Goal: Navigation & Orientation: Find specific page/section

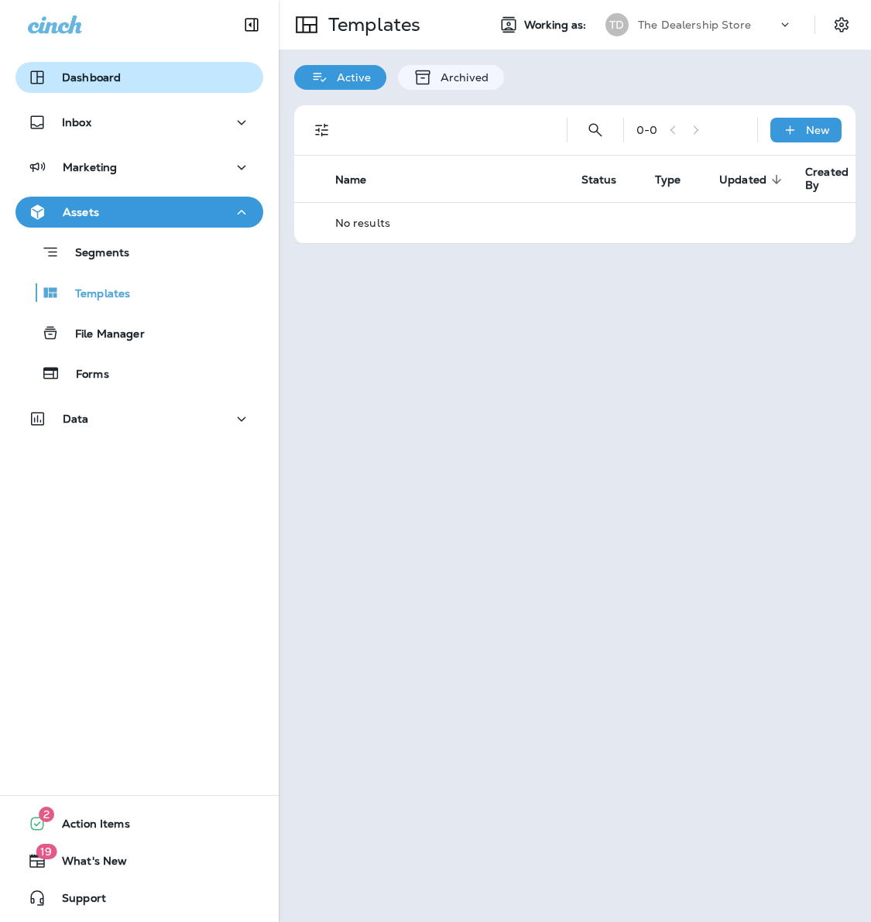
click at [68, 71] on p "Dashboard" at bounding box center [91, 77] width 59 height 12
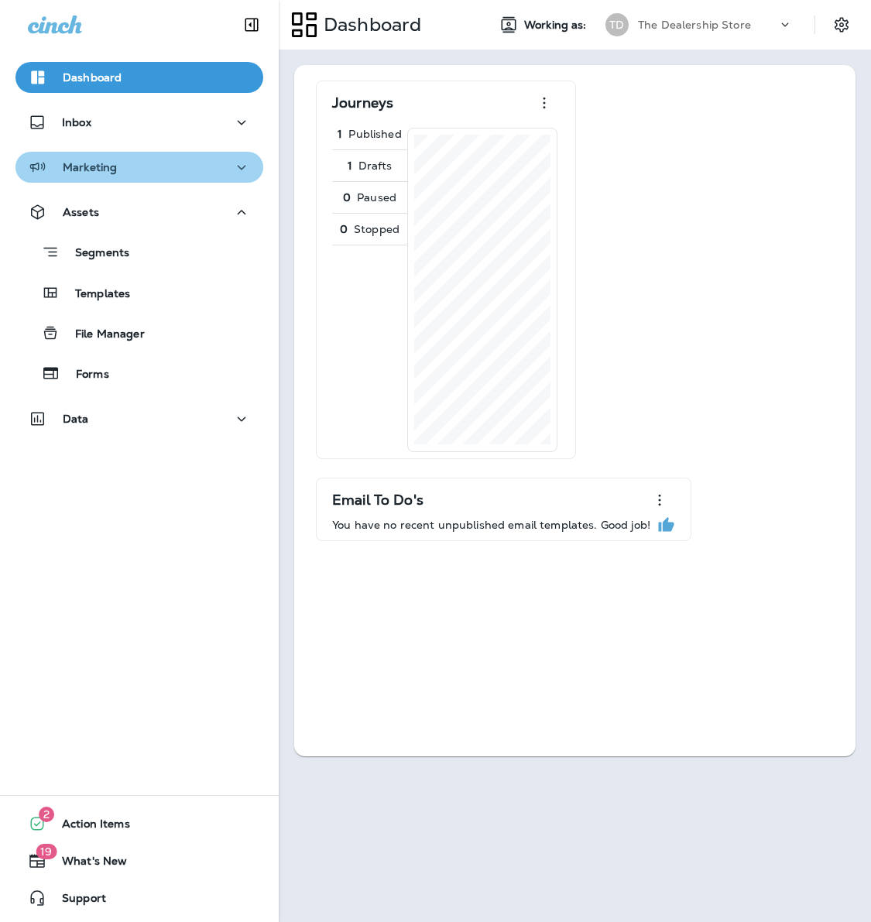
click at [78, 174] on div "Marketing" at bounding box center [72, 167] width 89 height 19
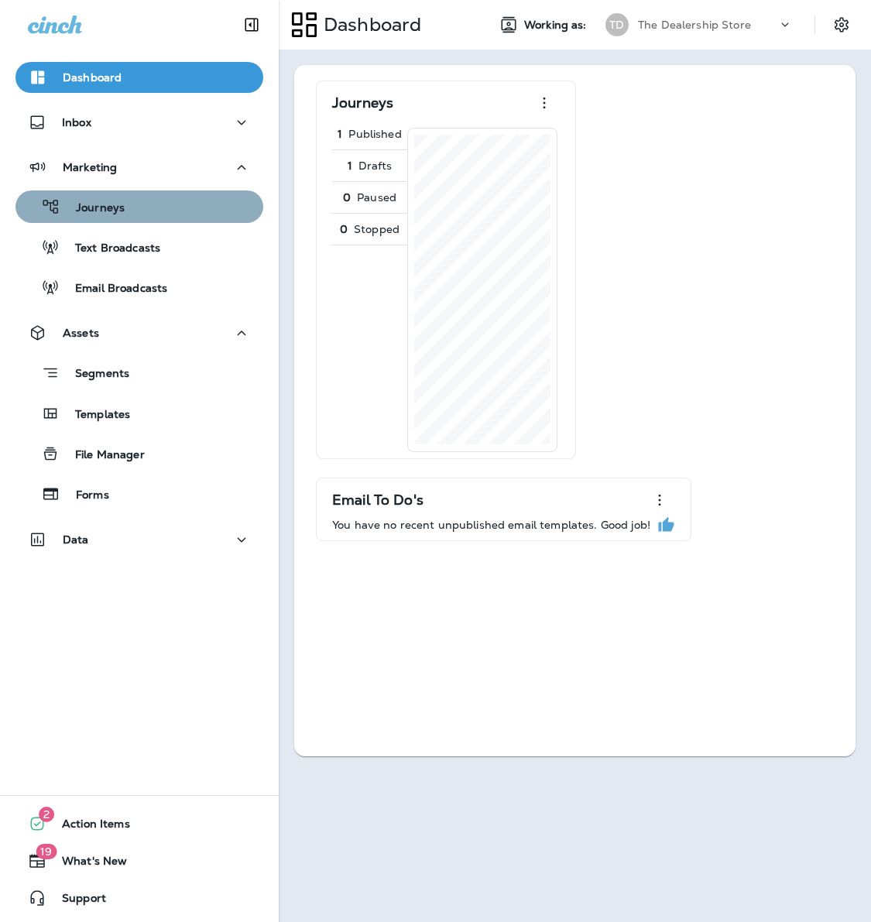
click at [87, 211] on p "Journeys" at bounding box center [92, 208] width 64 height 15
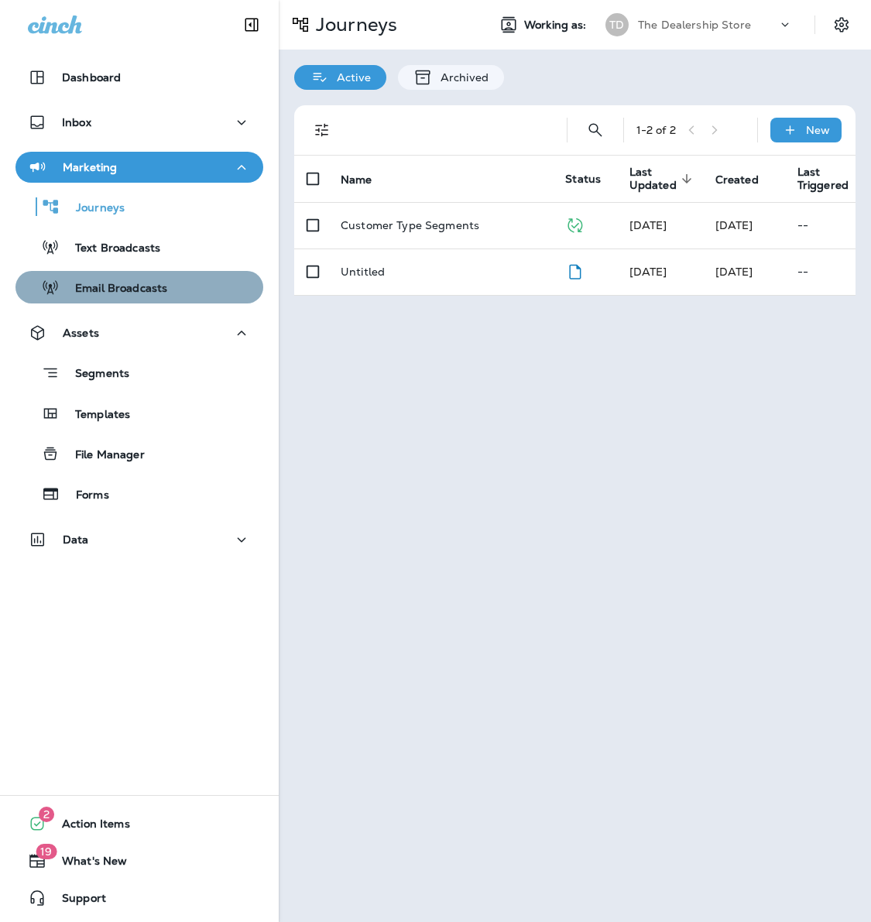
click at [114, 293] on p "Email Broadcasts" at bounding box center [114, 289] width 108 height 15
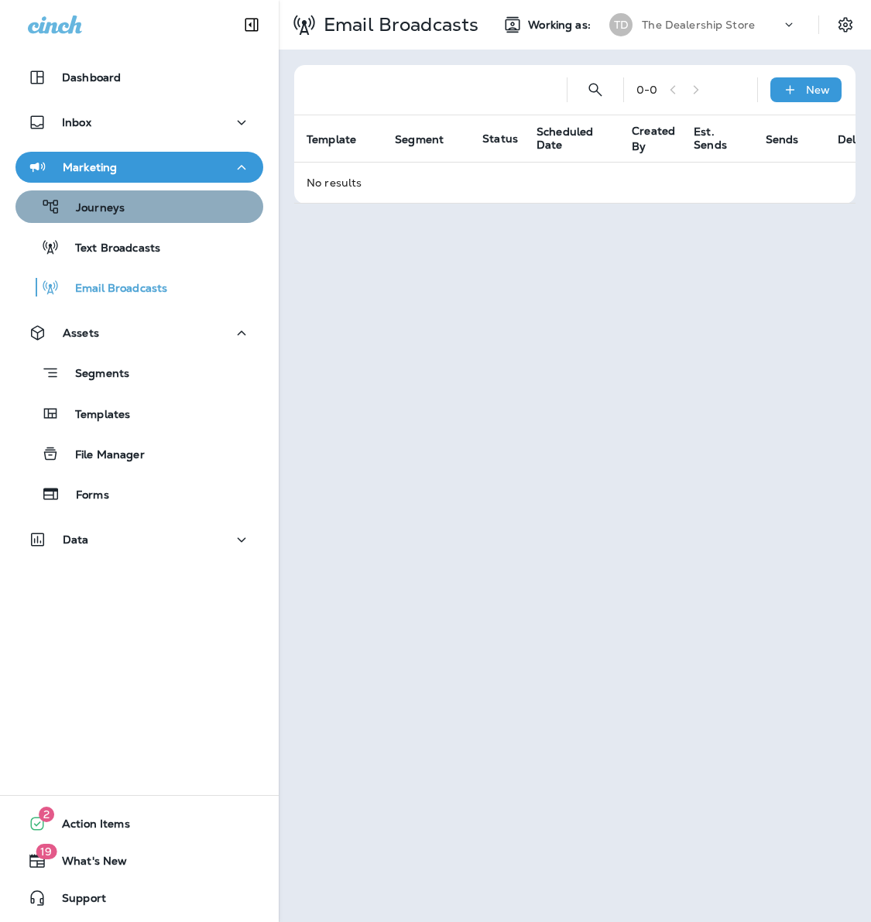
click at [103, 209] on p "Journeys" at bounding box center [92, 208] width 64 height 15
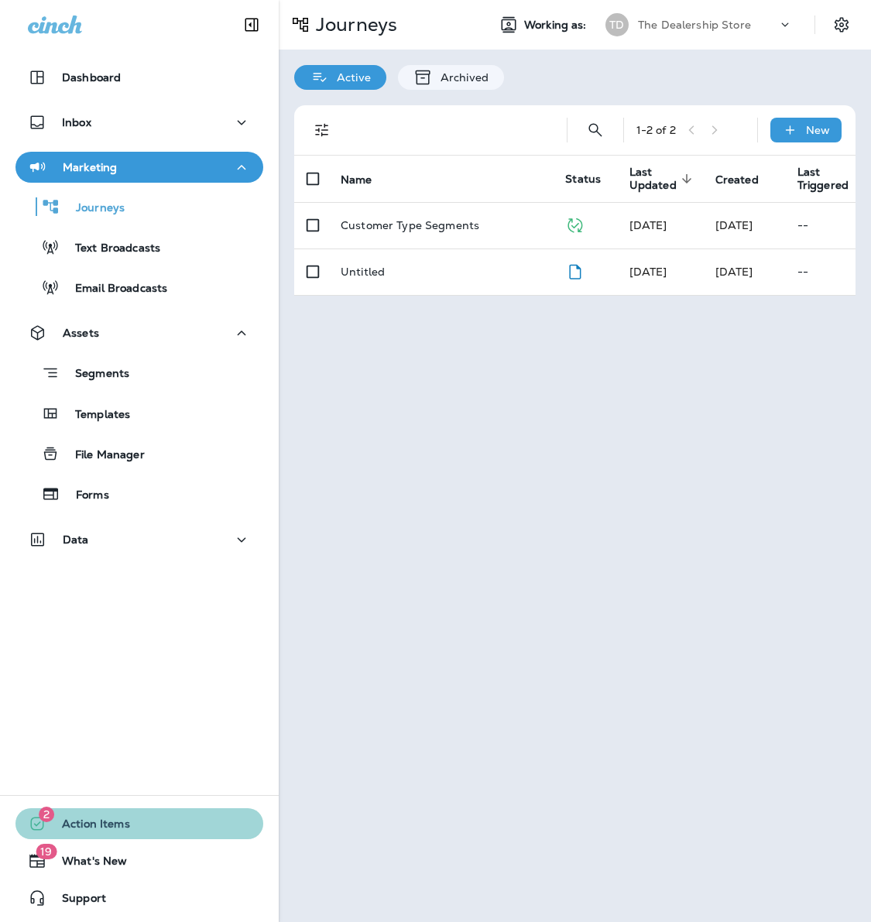
click at [97, 830] on span "Action Items" at bounding box center [88, 827] width 84 height 19
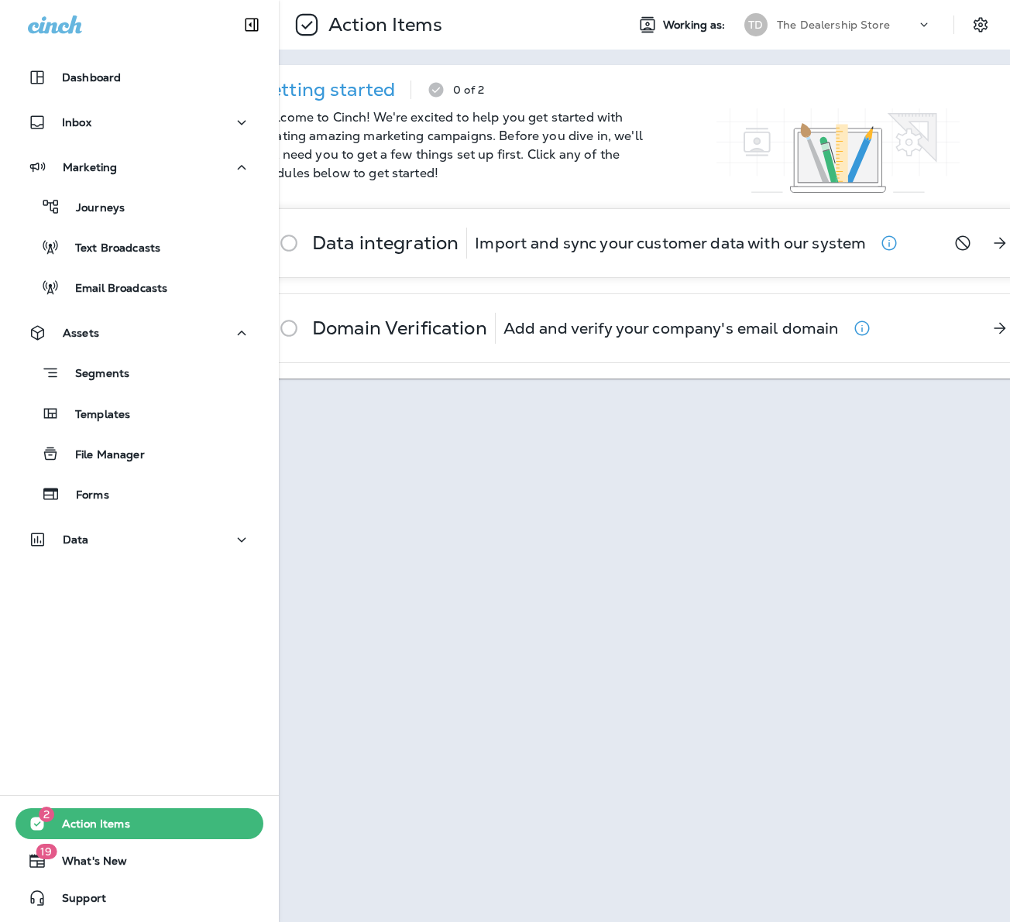
click at [567, 249] on p "Import and sync your customer data with our system" at bounding box center [670, 243] width 391 height 12
click at [505, 322] on p "Add and verify your company's email domain" at bounding box center [670, 328] width 335 height 12
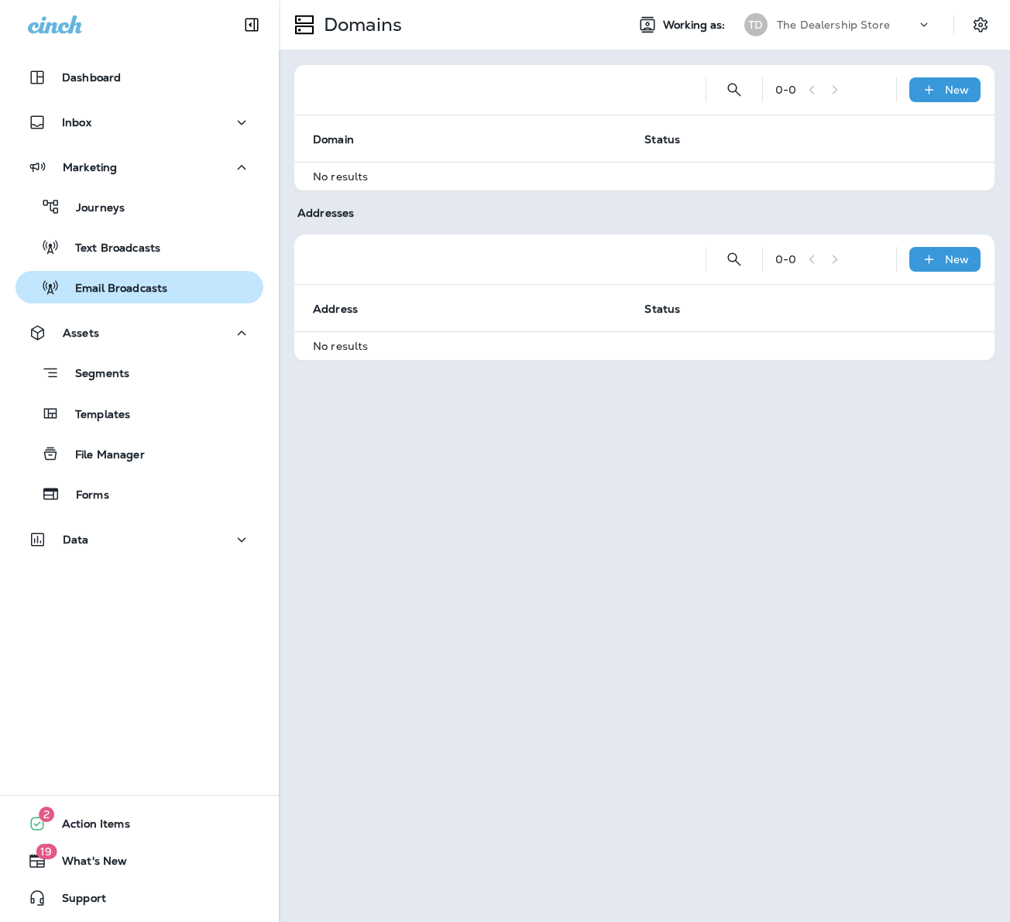
click at [127, 289] on p "Email Broadcasts" at bounding box center [114, 289] width 108 height 15
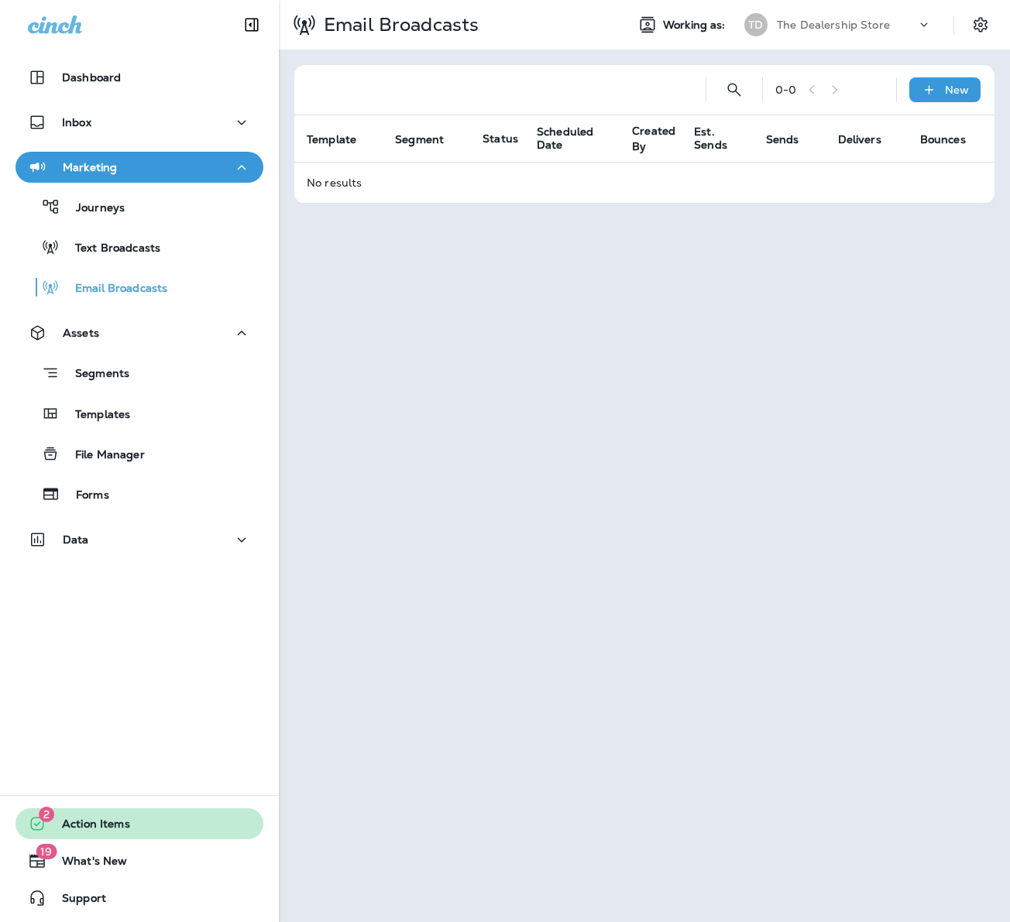
click at [100, 825] on span "Action Items" at bounding box center [88, 827] width 84 height 19
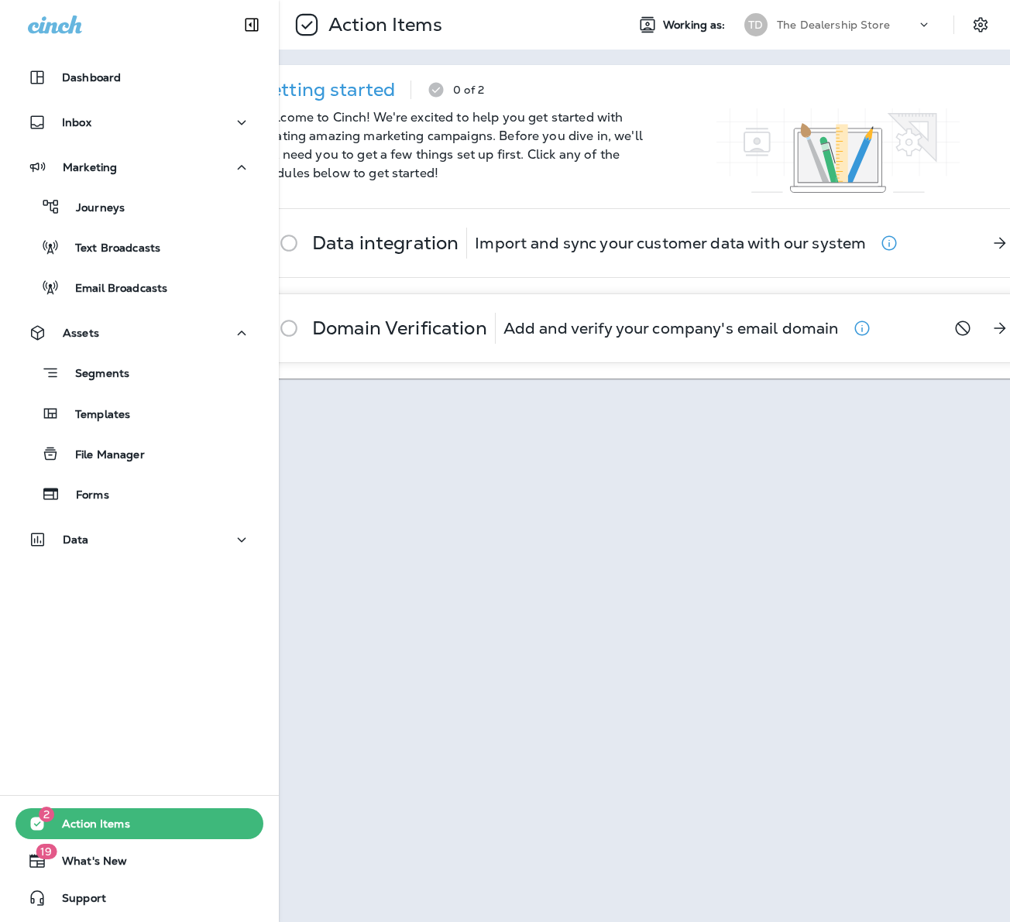
click at [698, 322] on p "Add and verify your company's email domain" at bounding box center [670, 328] width 335 height 12
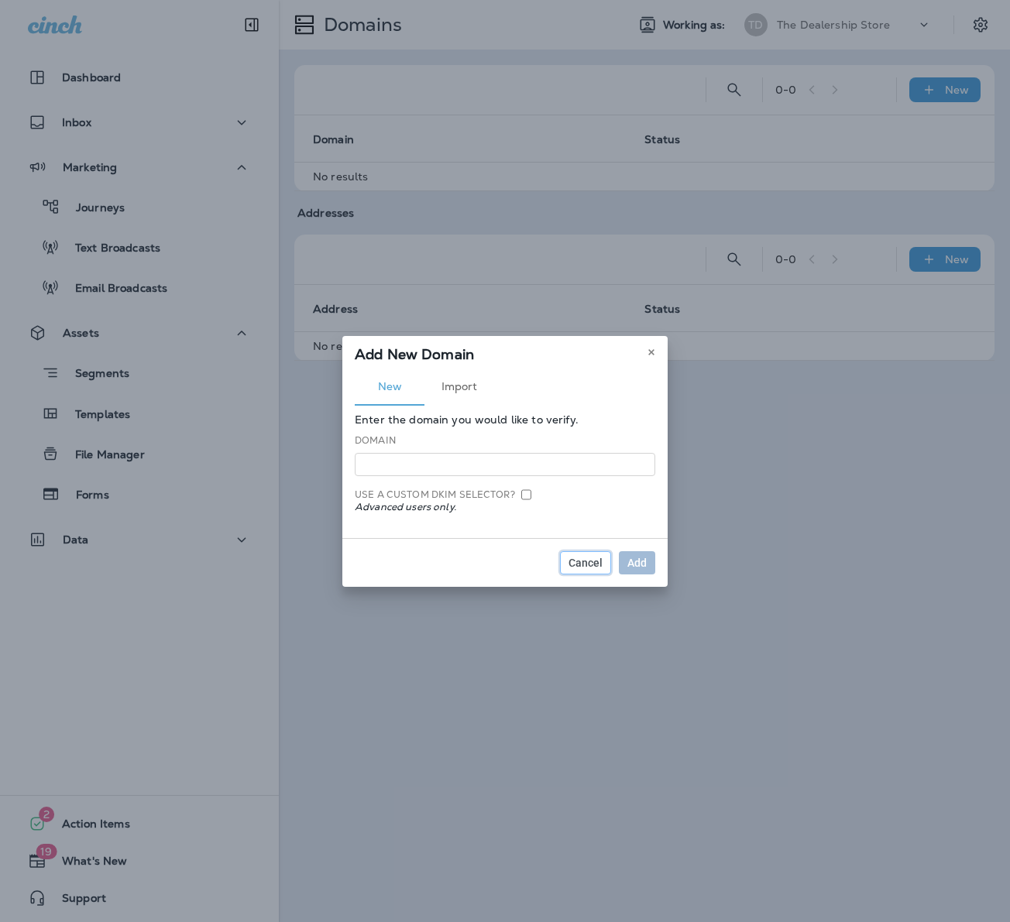
click at [592, 561] on span "Cancel" at bounding box center [585, 562] width 34 height 11
